Goal: Information Seeking & Learning: Understand process/instructions

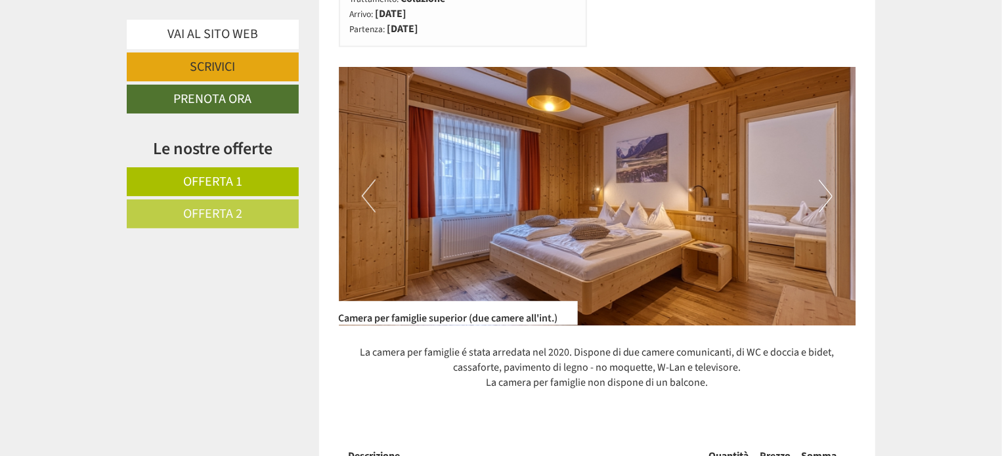
scroll to position [854, 0]
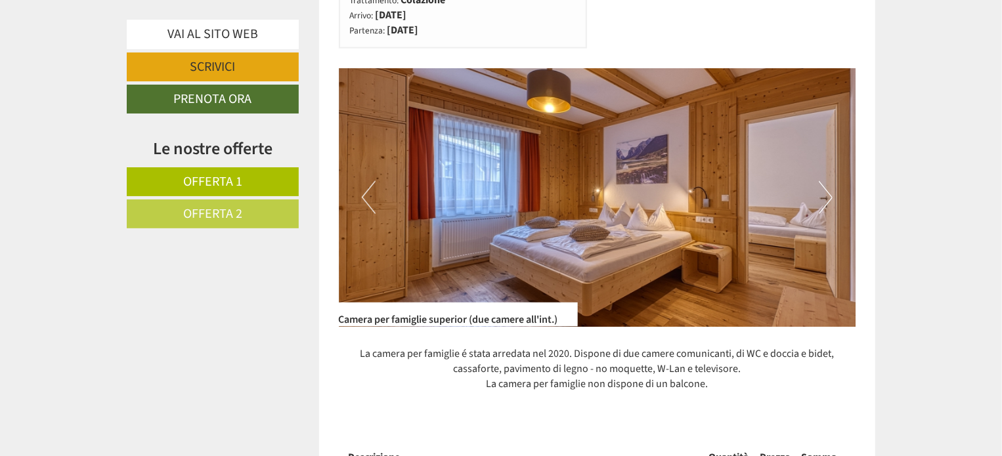
click at [833, 198] on img at bounding box center [598, 197] width 518 height 259
click at [826, 199] on button "Next" at bounding box center [826, 197] width 14 height 33
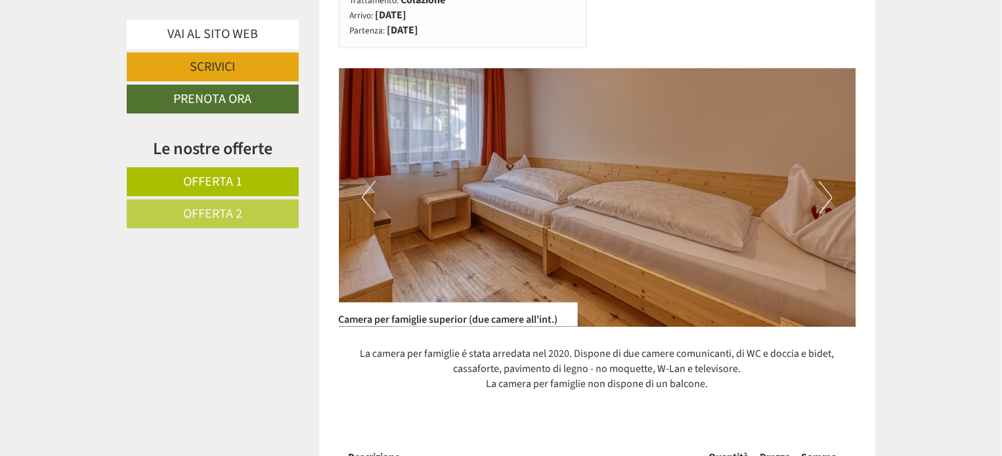
click at [826, 199] on button "Next" at bounding box center [826, 197] width 14 height 33
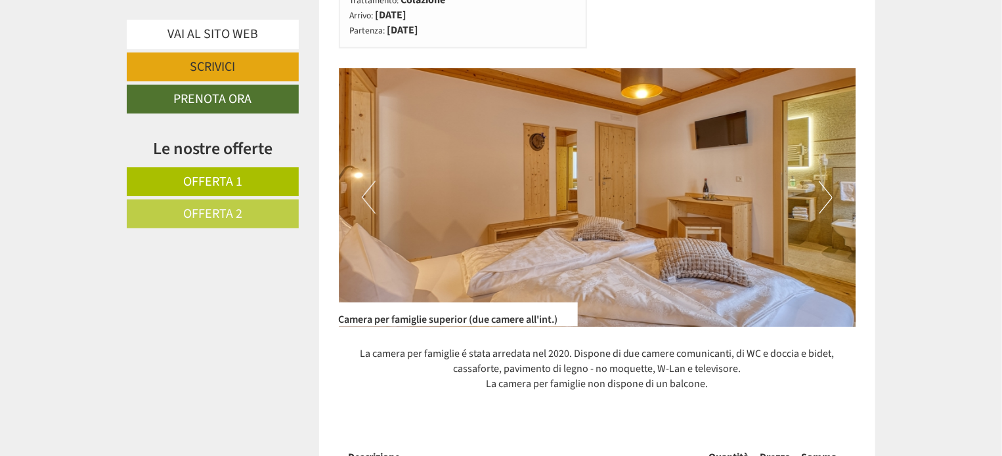
click at [826, 199] on button "Next" at bounding box center [826, 197] width 14 height 33
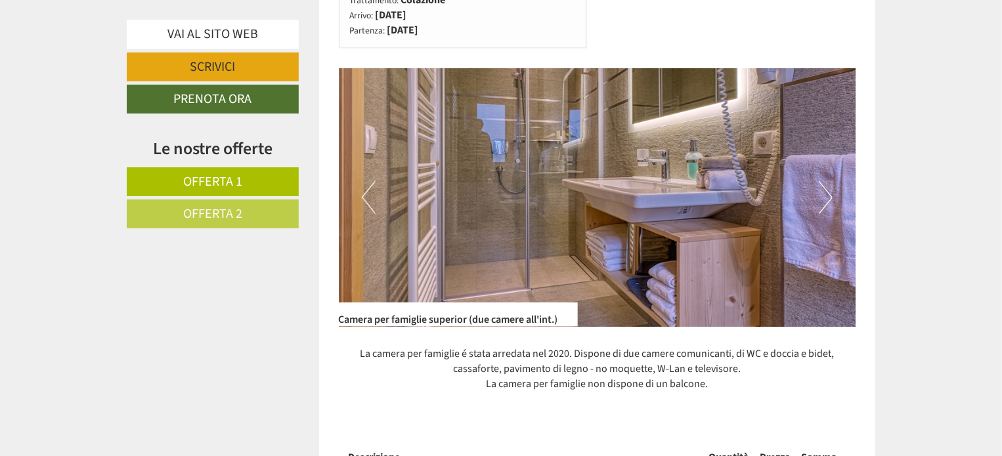
click at [826, 199] on button "Next" at bounding box center [826, 197] width 14 height 33
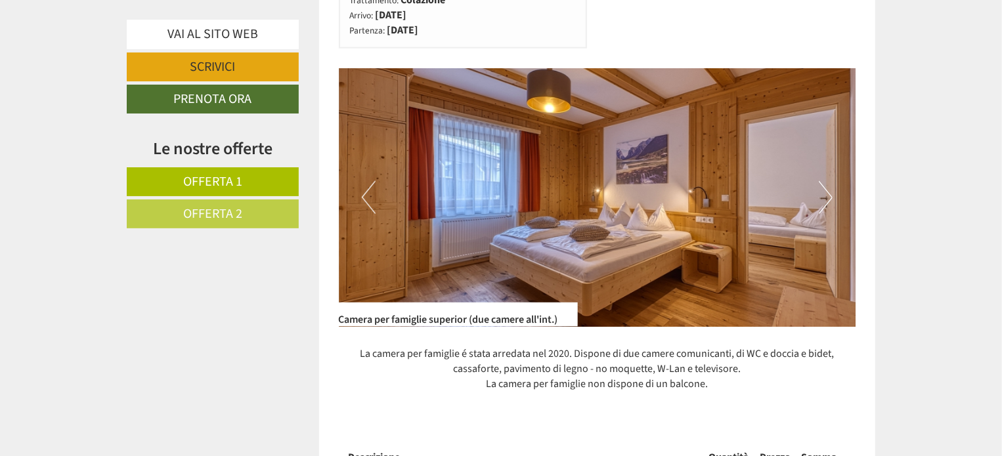
click at [826, 199] on button "Next" at bounding box center [826, 197] width 14 height 33
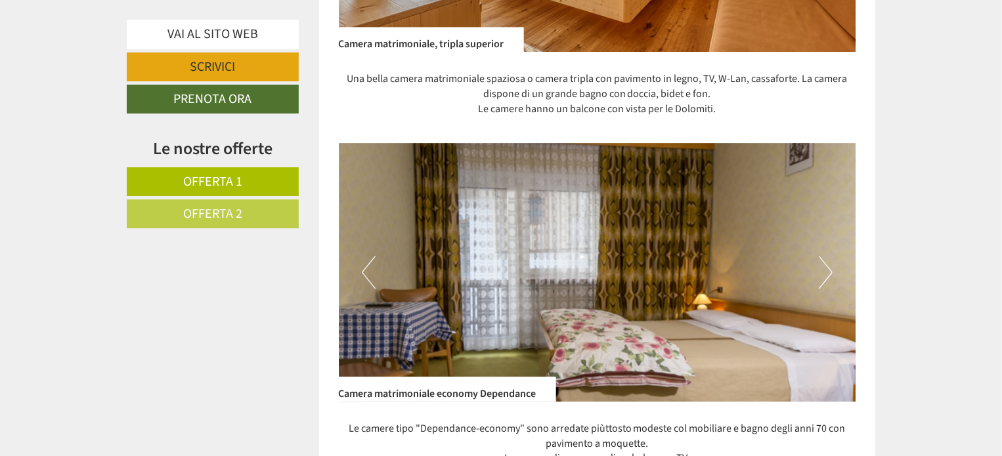
scroll to position [2036, 0]
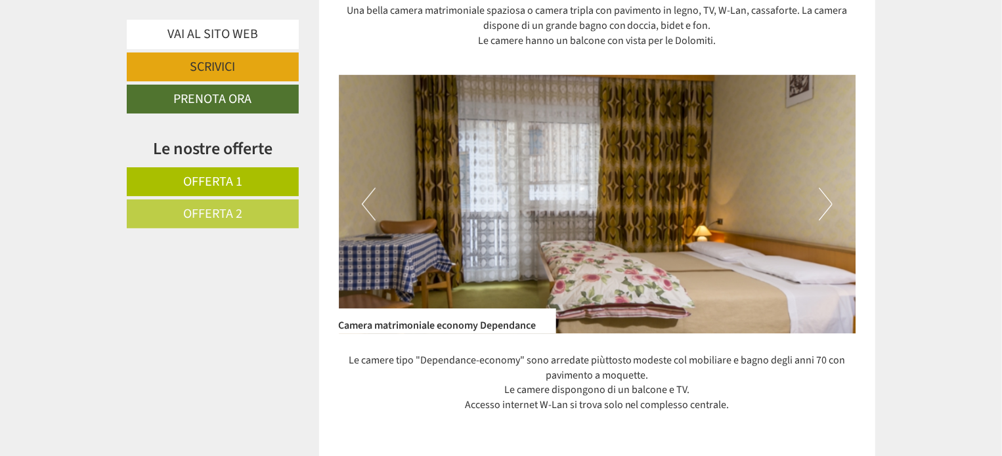
click at [828, 204] on button "Next" at bounding box center [826, 204] width 14 height 33
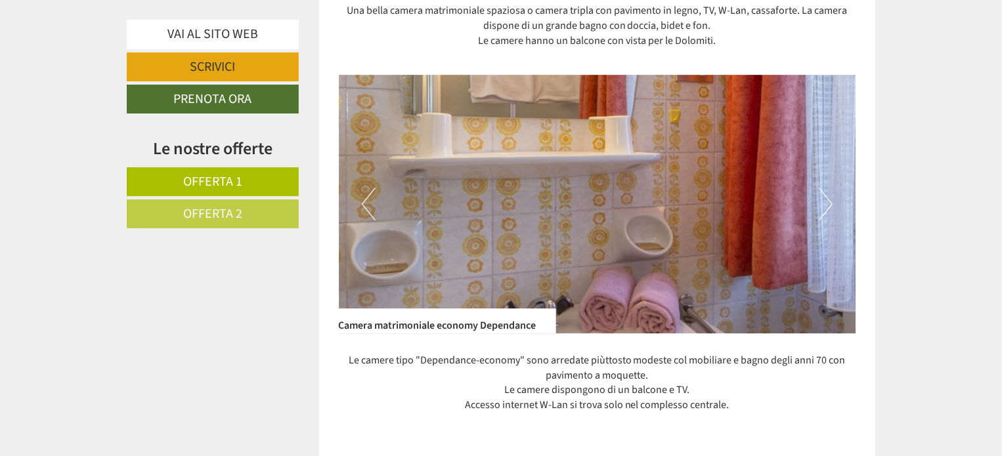
click at [828, 204] on button "Next" at bounding box center [826, 204] width 14 height 33
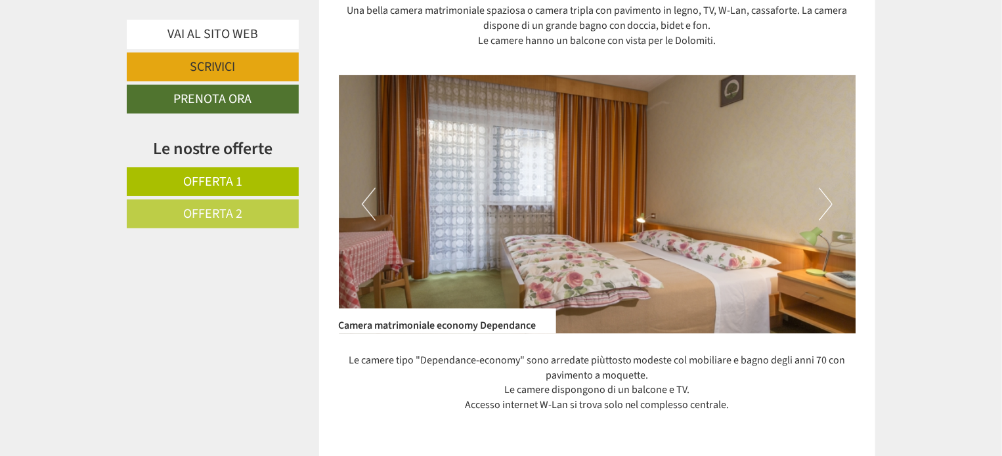
click at [828, 204] on button "Next" at bounding box center [826, 204] width 14 height 33
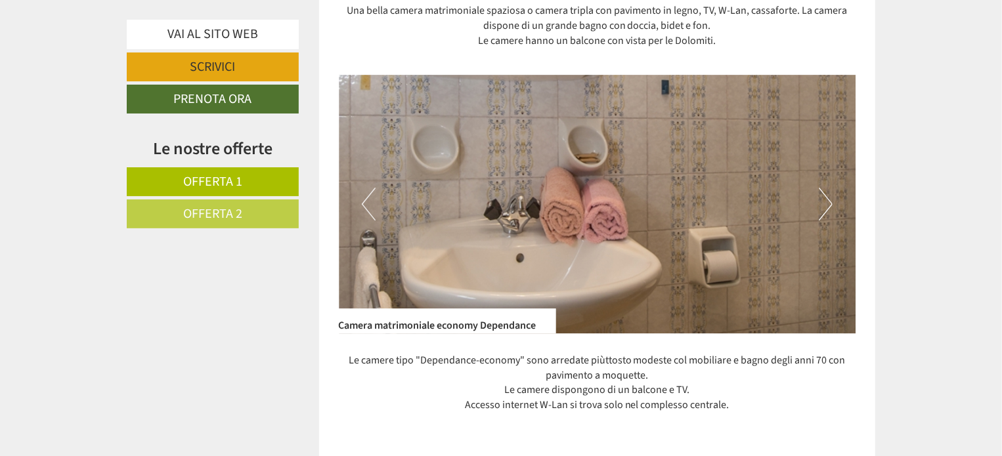
click at [828, 204] on button "Next" at bounding box center [826, 204] width 14 height 33
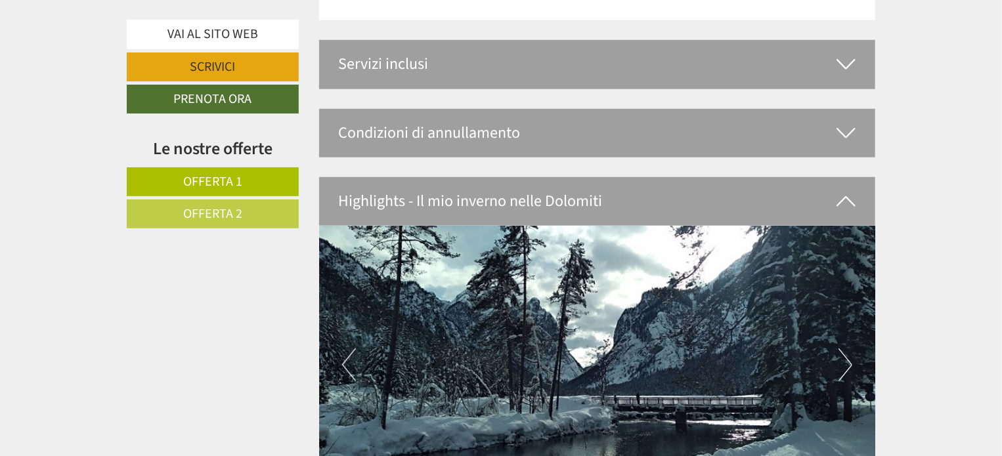
scroll to position [3087, 0]
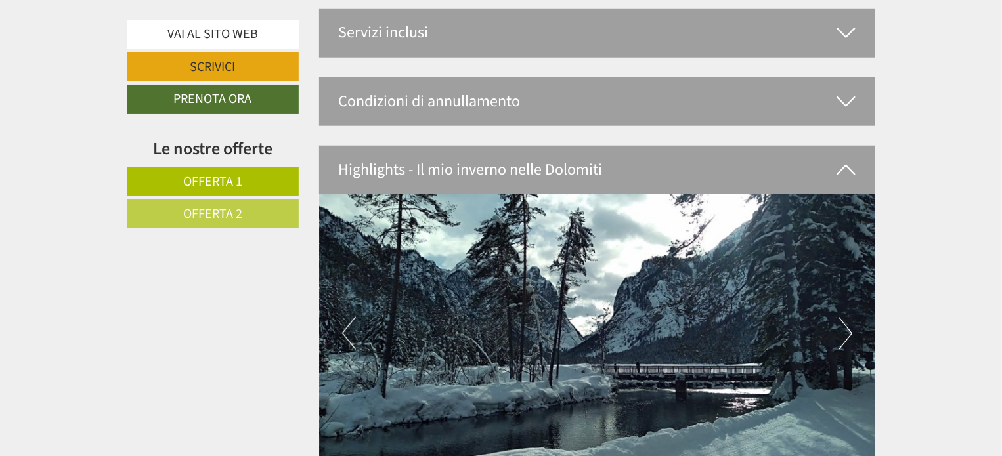
click at [839, 91] on icon at bounding box center [846, 102] width 19 height 22
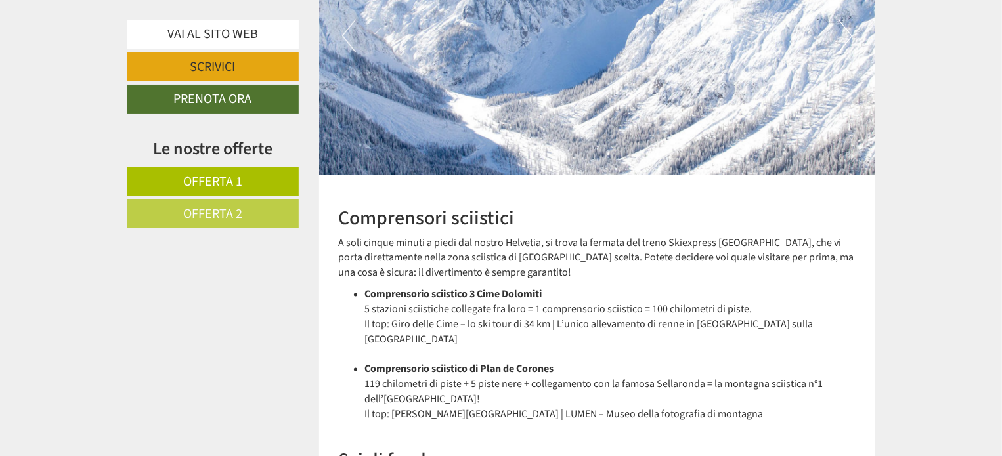
scroll to position [3612, 0]
